Goal: Task Accomplishment & Management: Manage account settings

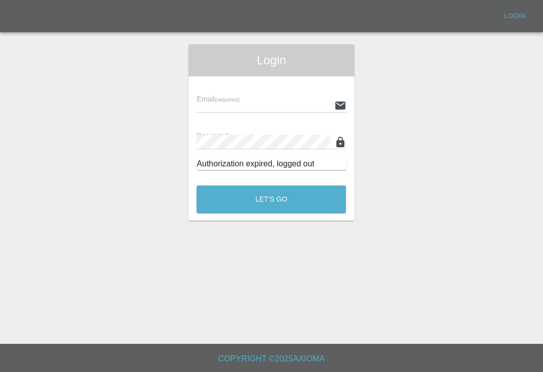
click at [285, 99] on input "text" at bounding box center [263, 105] width 133 height 15
type input "Smartpaintrepair1@gmail.com"
click at [271, 199] on button "Let's Go" at bounding box center [271, 200] width 149 height 28
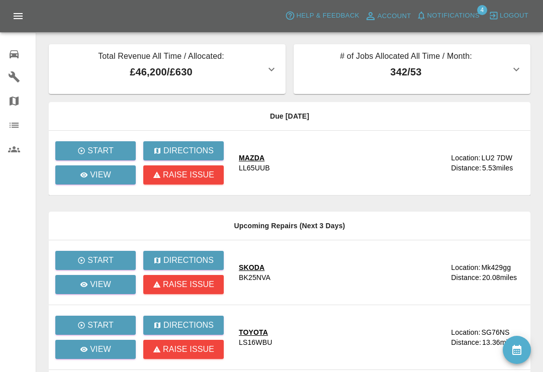
click at [430, 15] on span "Notifications" at bounding box center [453, 16] width 52 height 12
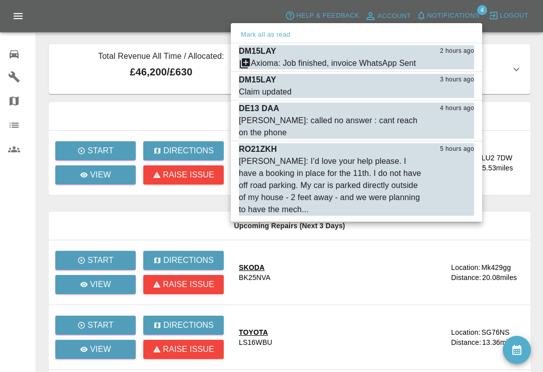
click at [458, 65] on button "Mark as read" at bounding box center [452, 64] width 44 height 12
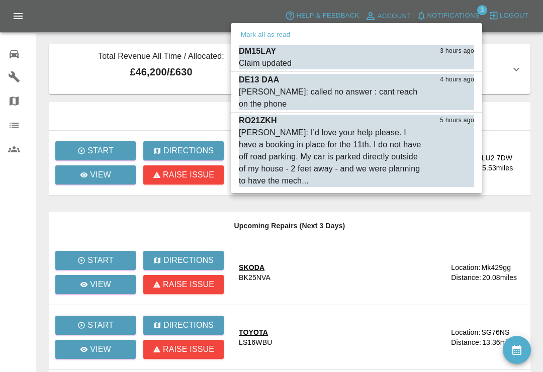
click at [310, 158] on div "Saleem Anwar: I’d love your help please. I have a booking in place for the 11th…" at bounding box center [331, 157] width 185 height 60
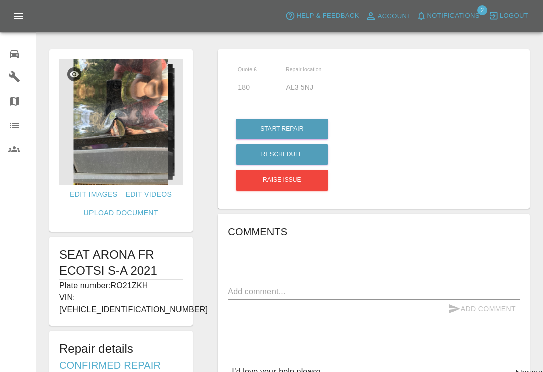
click at [430, 16] on span "Notifications" at bounding box center [453, 16] width 52 height 12
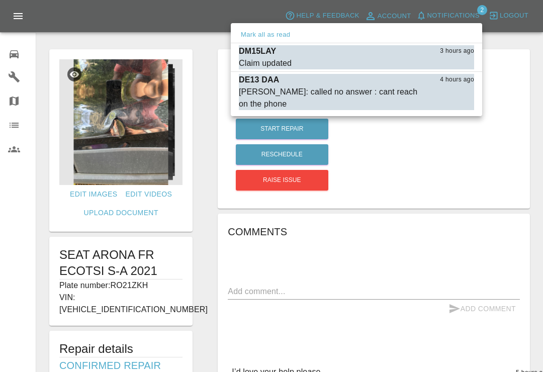
click at [279, 59] on div "Claim updated" at bounding box center [265, 63] width 53 height 12
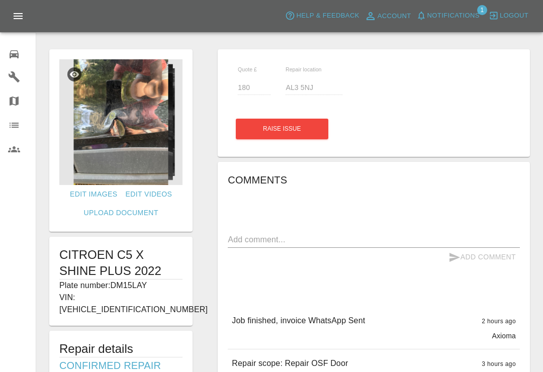
type input "300"
type input "Lu5 6fb"
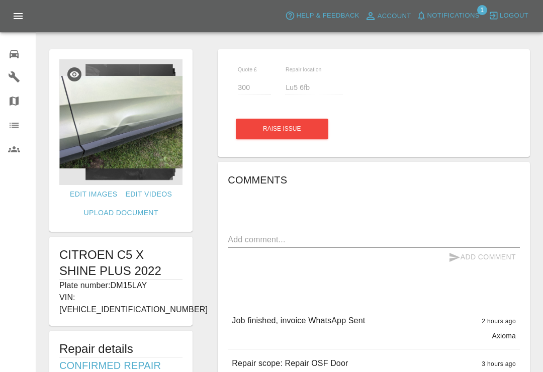
click at [20, 51] on div at bounding box center [22, 53] width 28 height 15
click at [20, 51] on icon at bounding box center [14, 54] width 12 height 12
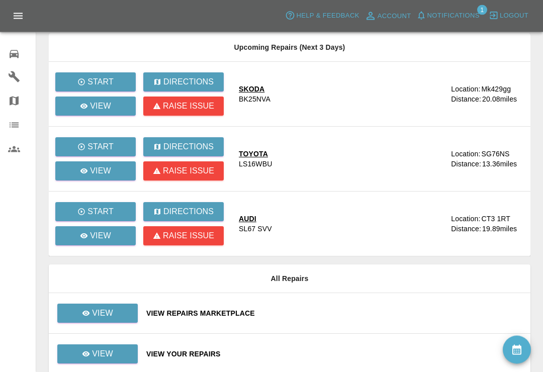
scroll to position [206, 0]
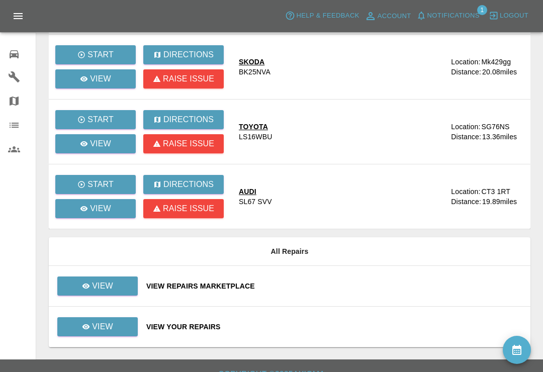
click at [324, 322] on div "View Your Repairs" at bounding box center [334, 327] width 376 height 10
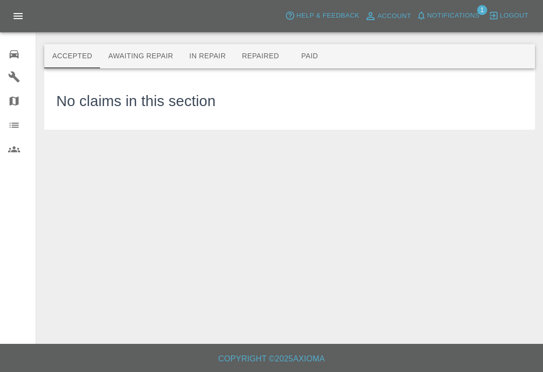
click at [145, 57] on button "Awaiting Repair" at bounding box center [140, 56] width 81 height 24
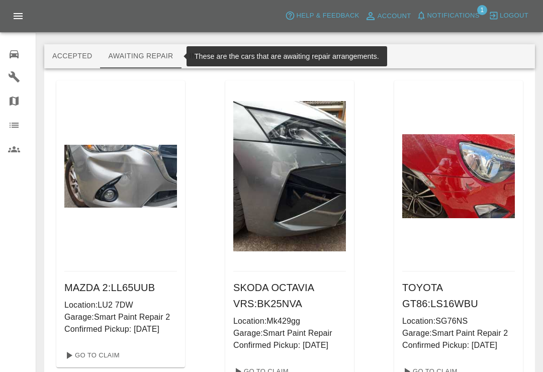
click at [430, 64] on div "Accepted Awaiting Repair In Repair Repaired Paid" at bounding box center [289, 56] width 491 height 24
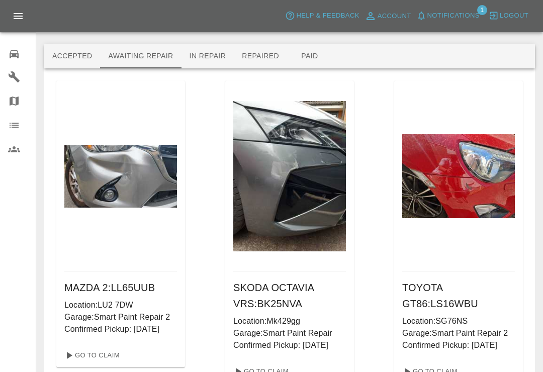
click at [263, 57] on button "Repaired" at bounding box center [260, 56] width 53 height 24
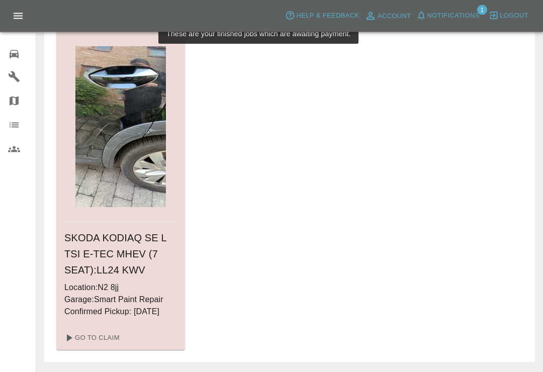
scroll to position [51, 0]
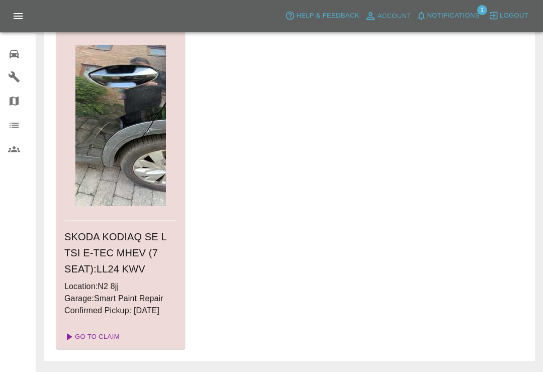
click at [95, 337] on link "Go To Claim" at bounding box center [91, 337] width 62 height 16
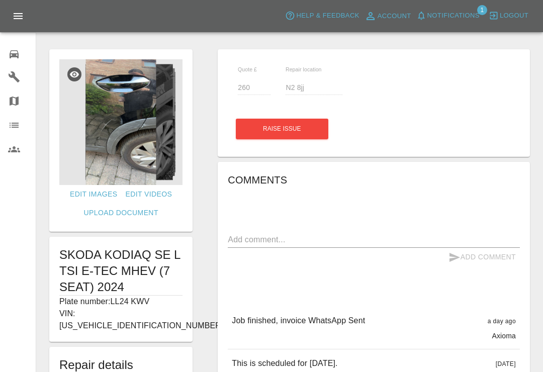
click at [421, 20] on icon "button" at bounding box center [421, 16] width 7 height 8
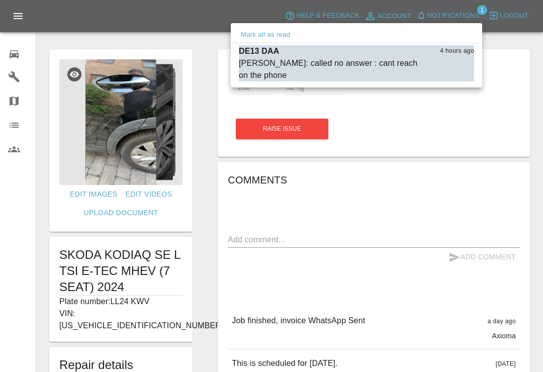
click at [460, 78] on button "Mark as read" at bounding box center [452, 76] width 44 height 12
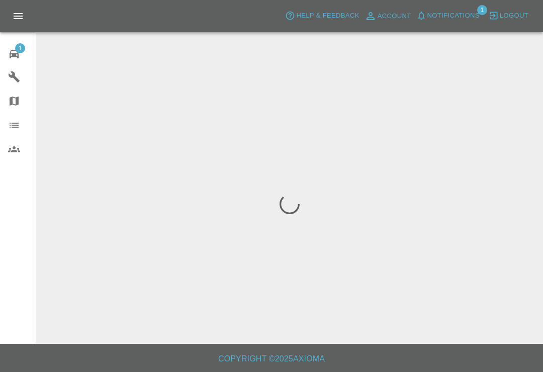
scroll to position [16, 0]
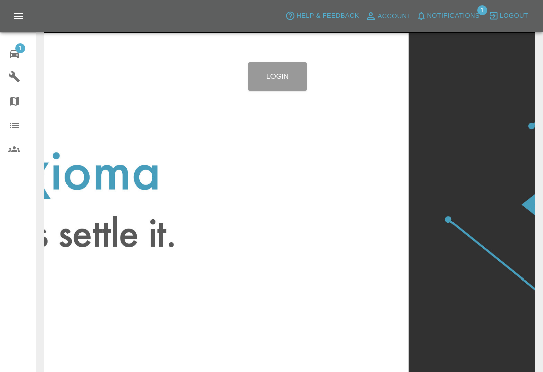
scroll to position [16, 0]
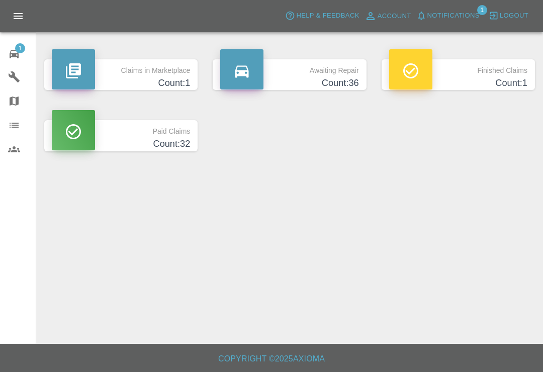
click at [19, 53] on span "1" at bounding box center [20, 48] width 10 height 10
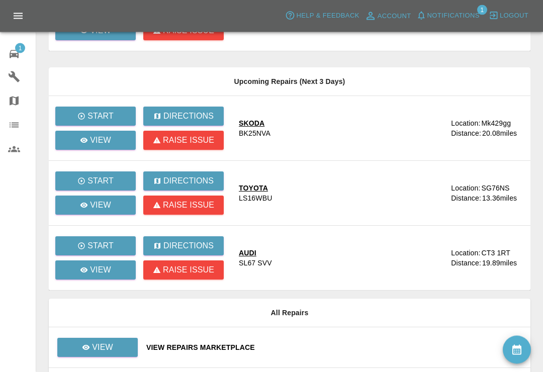
scroll to position [144, 0]
click at [542, 372] on main "Total Revenue All Time / Allocated: £46,200 / £630 Smart Paint Repair : £38,340…" at bounding box center [271, 138] width 543 height 565
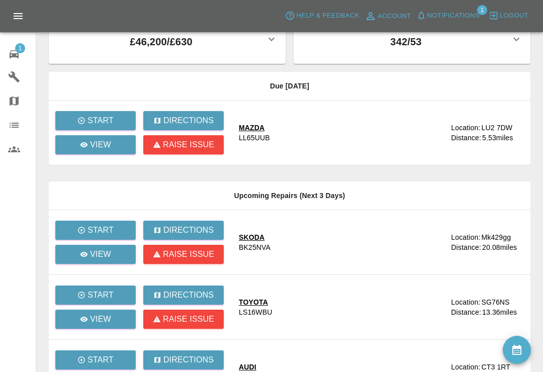
scroll to position [0, 0]
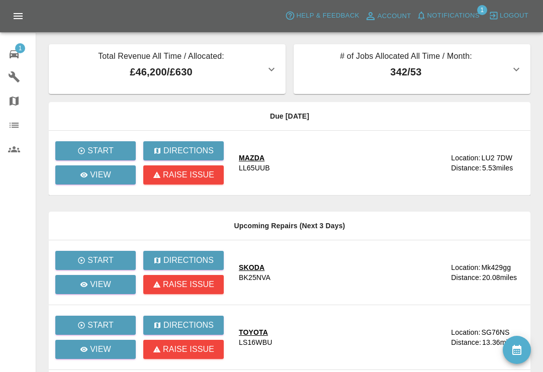
click at [520, 351] on icon "availability" at bounding box center [517, 350] width 12 height 12
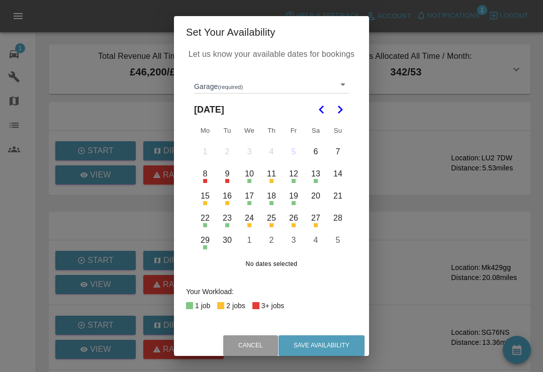
click at [345, 92] on body "Axioma Help & Feedback Account Notifications 1 Logout 1 Repair home Garages Map…" at bounding box center [271, 296] width 543 height 593
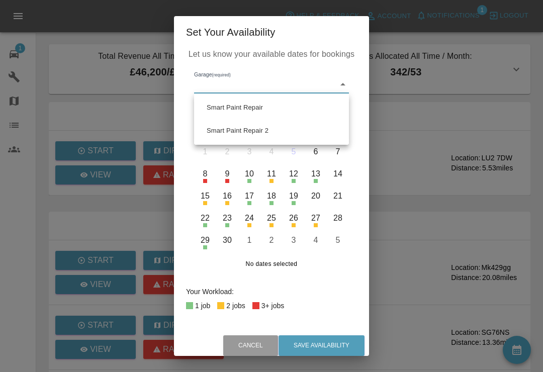
click at [279, 115] on li "Smart Paint Repair" at bounding box center [272, 107] width 150 height 23
type input "679a0979904d91245c525316"
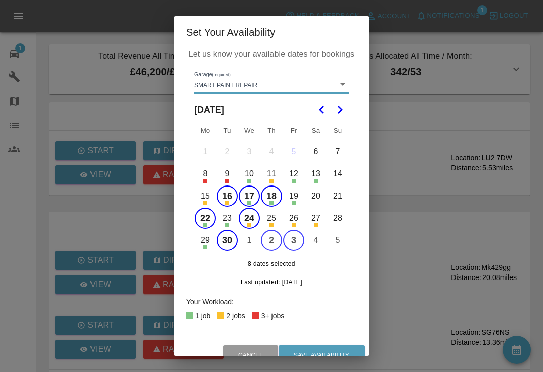
click at [236, 196] on button "16" at bounding box center [227, 196] width 21 height 21
click at [275, 201] on button "18" at bounding box center [271, 196] width 21 height 21
click at [251, 206] on button "17" at bounding box center [249, 196] width 21 height 21
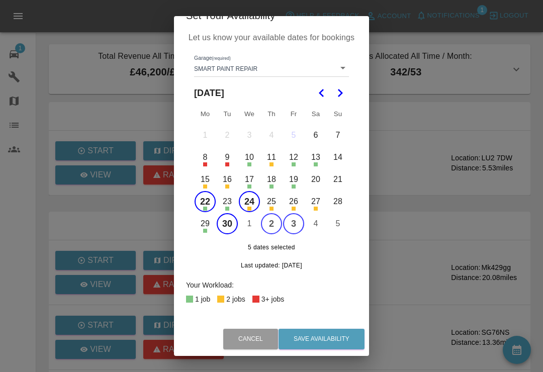
scroll to position [16, 0]
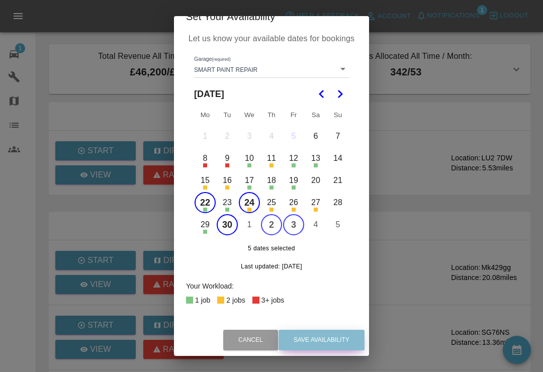
click at [326, 338] on button "Save Availability" at bounding box center [322, 340] width 86 height 21
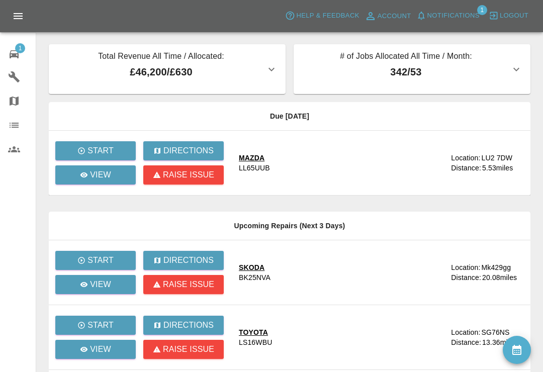
click at [526, 353] on button "availability" at bounding box center [517, 350] width 28 height 28
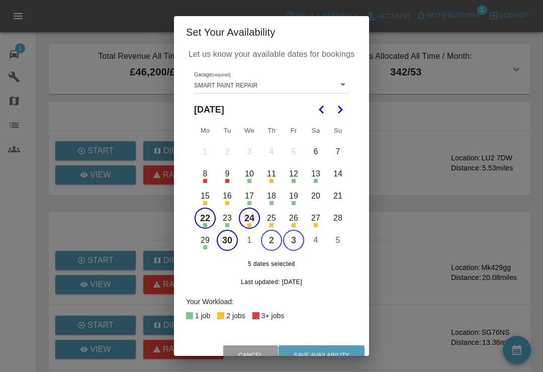
click at [340, 94] on body "Axioma Help & Feedback Account Notifications 1 Logout 1 Repair home Garages Map…" at bounding box center [271, 296] width 543 height 593
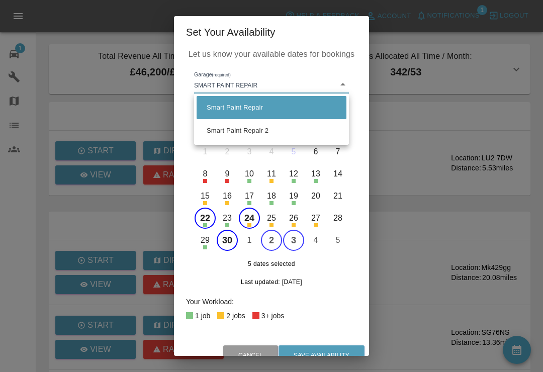
click at [304, 135] on li "Smart Paint Repair 2" at bounding box center [272, 130] width 150 height 23
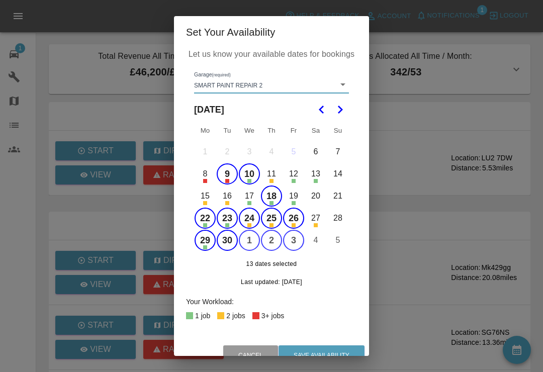
type input "68777e42aa6a988063456d0d"
click at [221, 177] on button "9" at bounding box center [227, 173] width 21 height 21
click at [252, 177] on button "10" at bounding box center [249, 173] width 21 height 21
click at [275, 194] on button "18" at bounding box center [271, 196] width 21 height 21
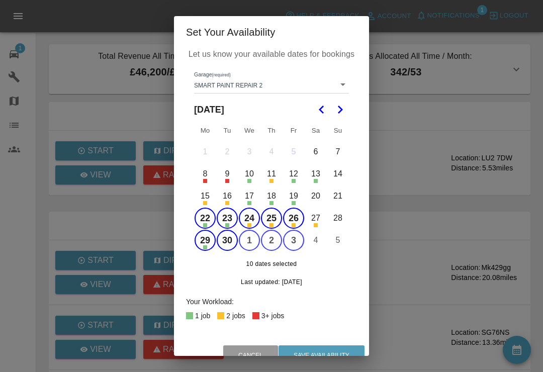
click at [230, 220] on button "23" at bounding box center [227, 218] width 21 height 21
click at [255, 221] on button "24" at bounding box center [249, 218] width 21 height 21
click at [277, 220] on button "25" at bounding box center [271, 218] width 21 height 21
click at [299, 222] on button "26" at bounding box center [293, 218] width 21 height 21
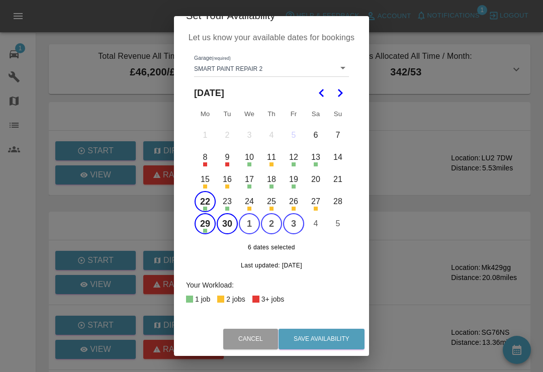
scroll to position [16, 0]
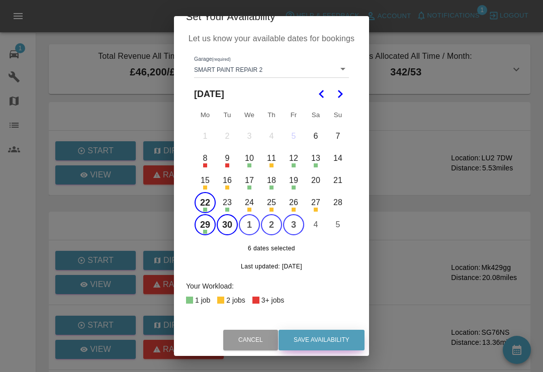
click at [332, 340] on button "Save Availability" at bounding box center [322, 340] width 86 height 21
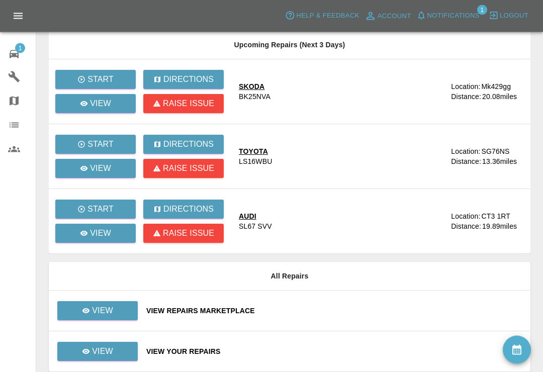
scroll to position [206, 0]
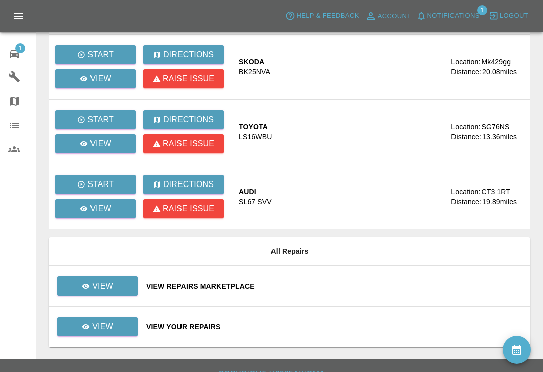
click at [324, 330] on div "View Your Repairs" at bounding box center [334, 327] width 376 height 10
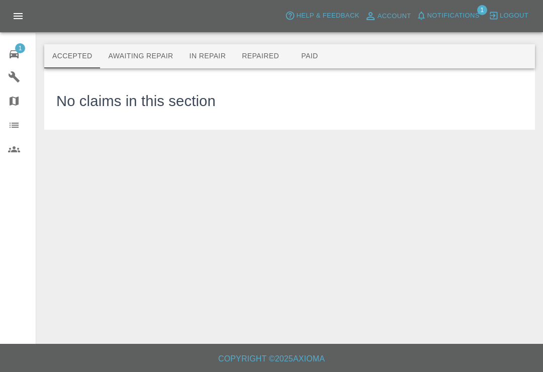
click at [170, 62] on button "Awaiting Repair" at bounding box center [140, 56] width 81 height 24
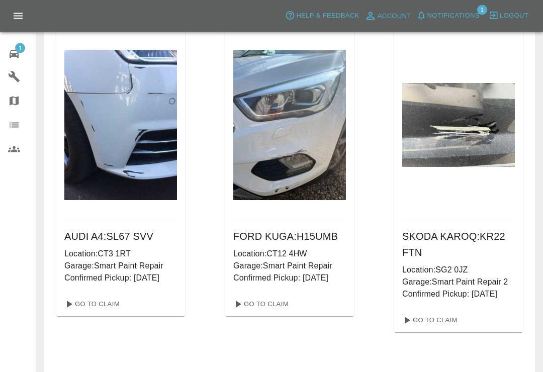
scroll to position [397, 0]
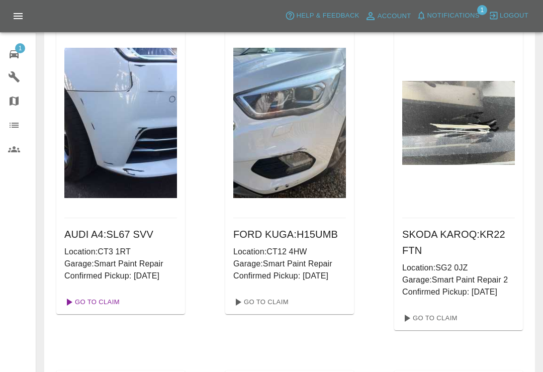
click at [109, 303] on link "Go To Claim" at bounding box center [91, 302] width 62 height 16
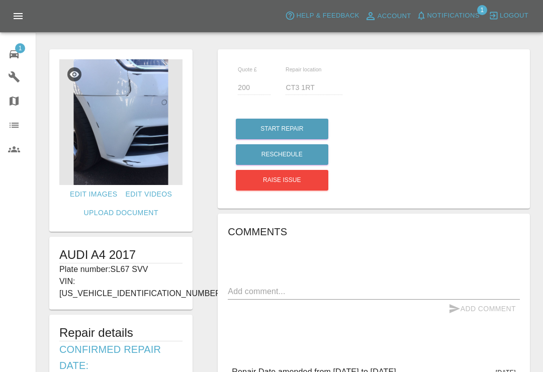
click at [153, 143] on img at bounding box center [120, 122] width 123 height 126
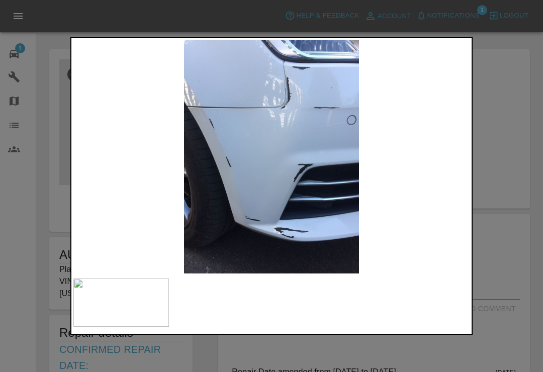
click at [514, 143] on div at bounding box center [271, 186] width 543 height 372
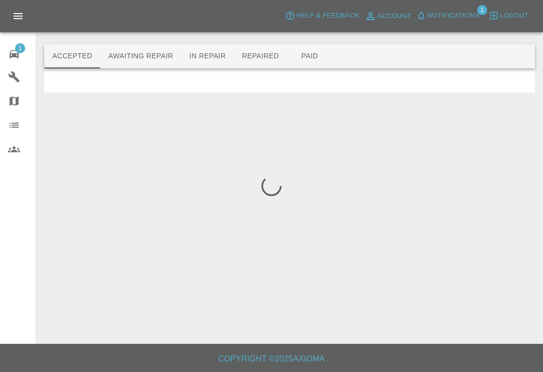
scroll to position [16, 0]
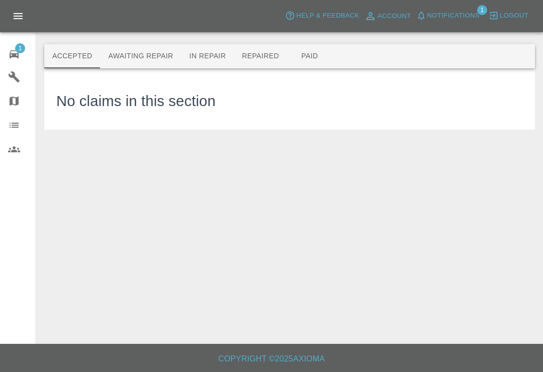
click at [155, 44] on button "Awaiting Repair" at bounding box center [140, 56] width 81 height 24
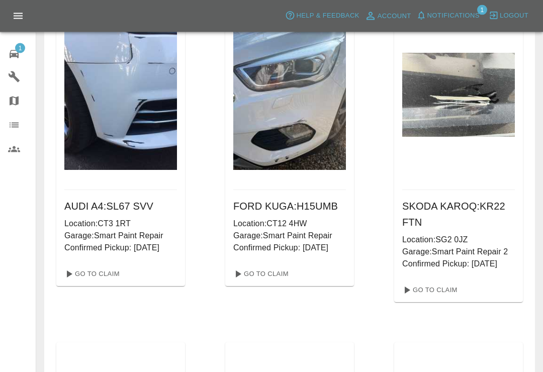
scroll to position [427, 0]
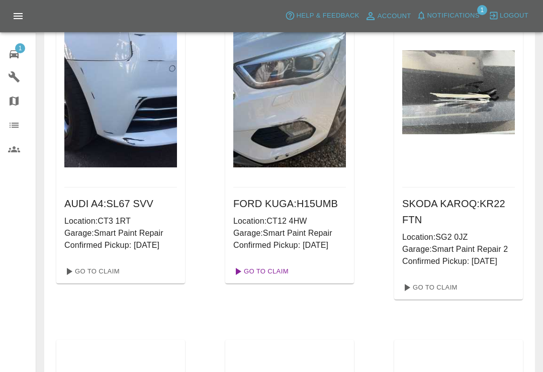
click at [278, 270] on link "Go To Claim" at bounding box center [260, 271] width 62 height 16
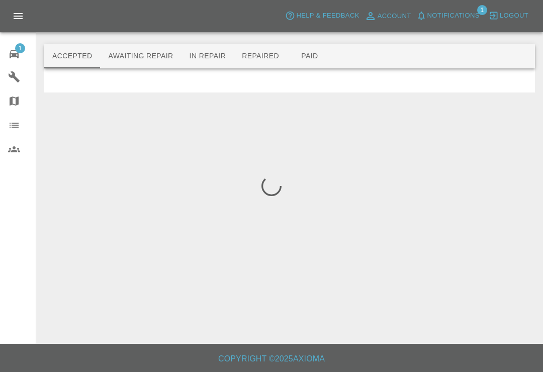
scroll to position [16, 0]
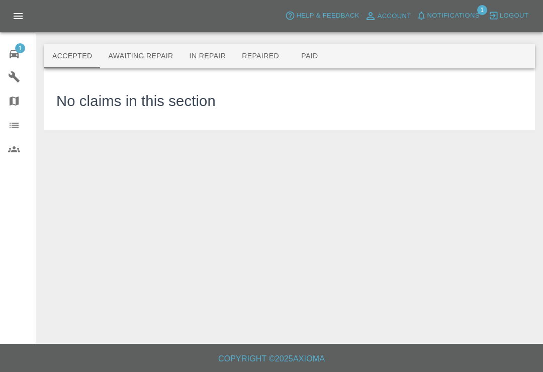
click at [159, 45] on button "Awaiting Repair" at bounding box center [140, 56] width 81 height 24
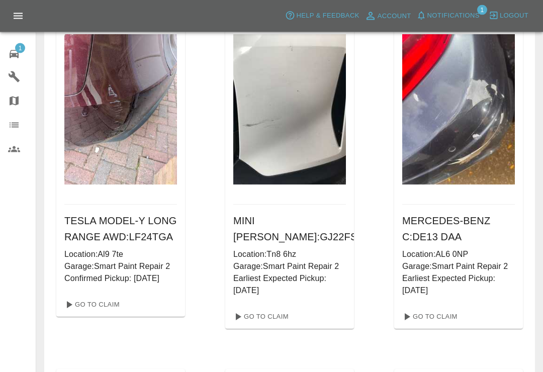
scroll to position [751, 0]
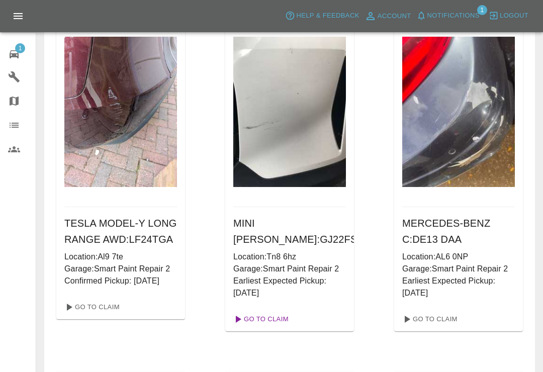
click at [279, 320] on link "Go To Claim" at bounding box center [260, 319] width 62 height 16
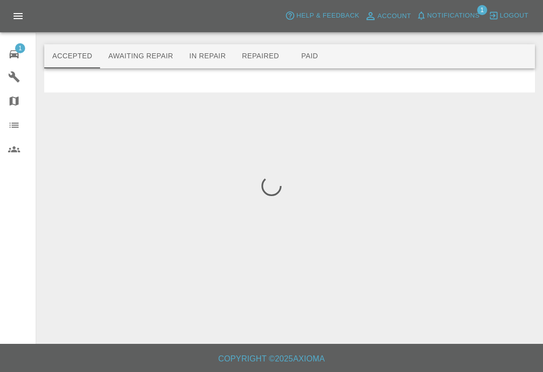
scroll to position [16, 0]
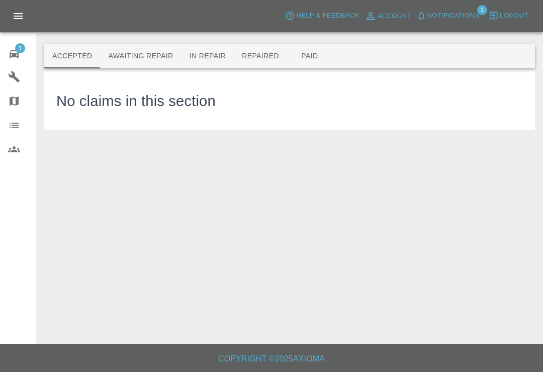
click at [135, 46] on button "Awaiting Repair" at bounding box center [140, 56] width 81 height 24
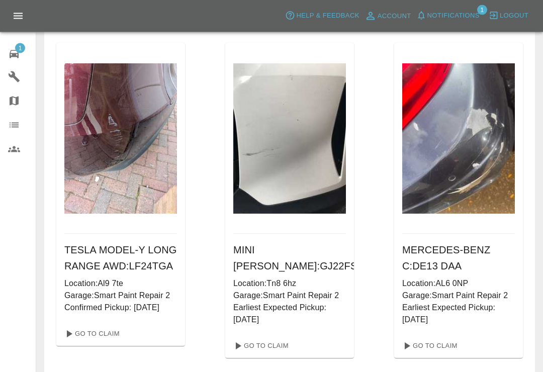
scroll to position [725, 0]
click at [288, 349] on link "Go To Claim" at bounding box center [260, 346] width 62 height 16
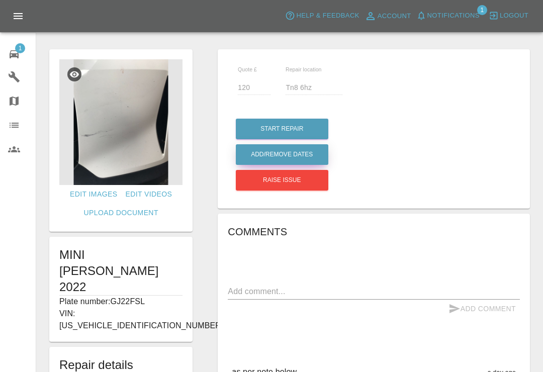
click at [310, 153] on button "Add/Remove Dates" at bounding box center [282, 154] width 93 height 21
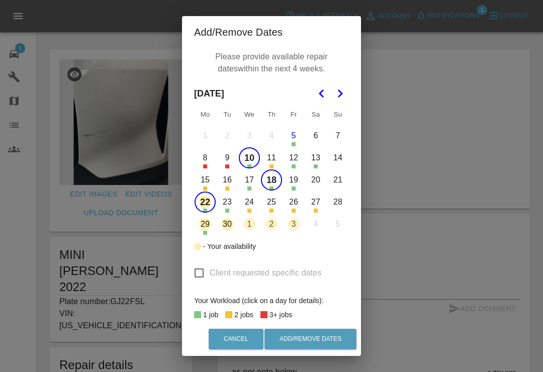
click at [424, 133] on div "Add/Remove Dates Please provide available repair dates within the next 4 weeks.…" at bounding box center [271, 186] width 543 height 372
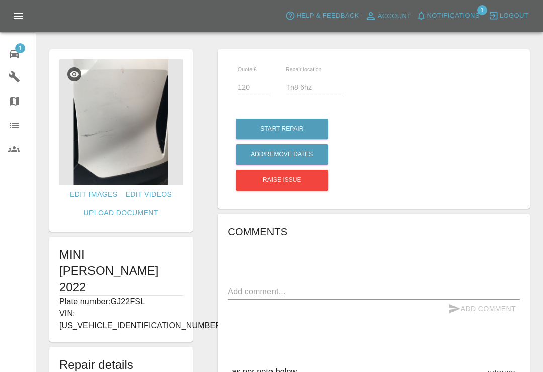
click at [20, 54] on icon at bounding box center [14, 54] width 12 height 12
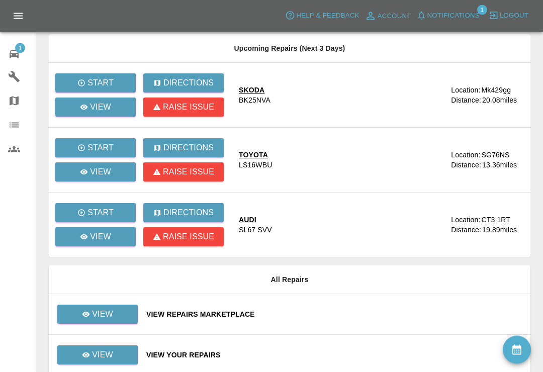
scroll to position [206, 0]
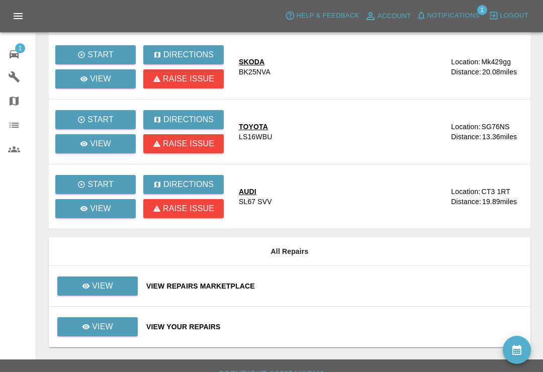
click at [338, 287] on div "View Repairs Marketplace" at bounding box center [334, 286] width 376 height 10
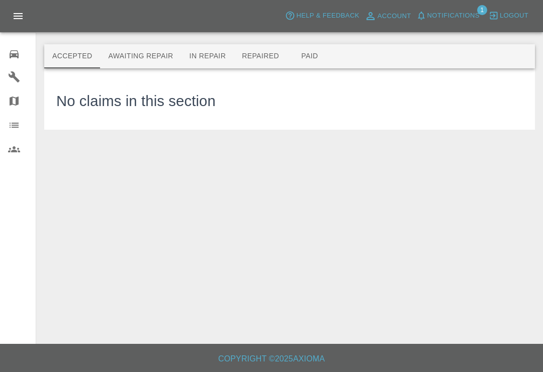
click at [160, 56] on button "Awaiting Repair" at bounding box center [140, 56] width 81 height 24
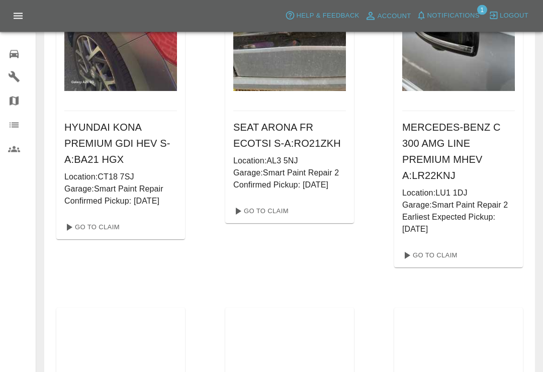
scroll to position [1203, 0]
click at [87, 231] on link "Go To Claim" at bounding box center [91, 227] width 62 height 16
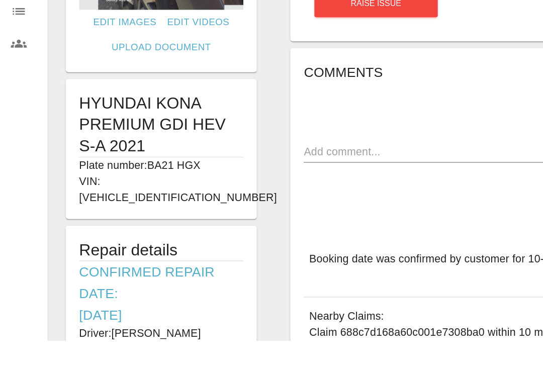
scroll to position [177, 0]
